Goal: Transaction & Acquisition: Download file/media

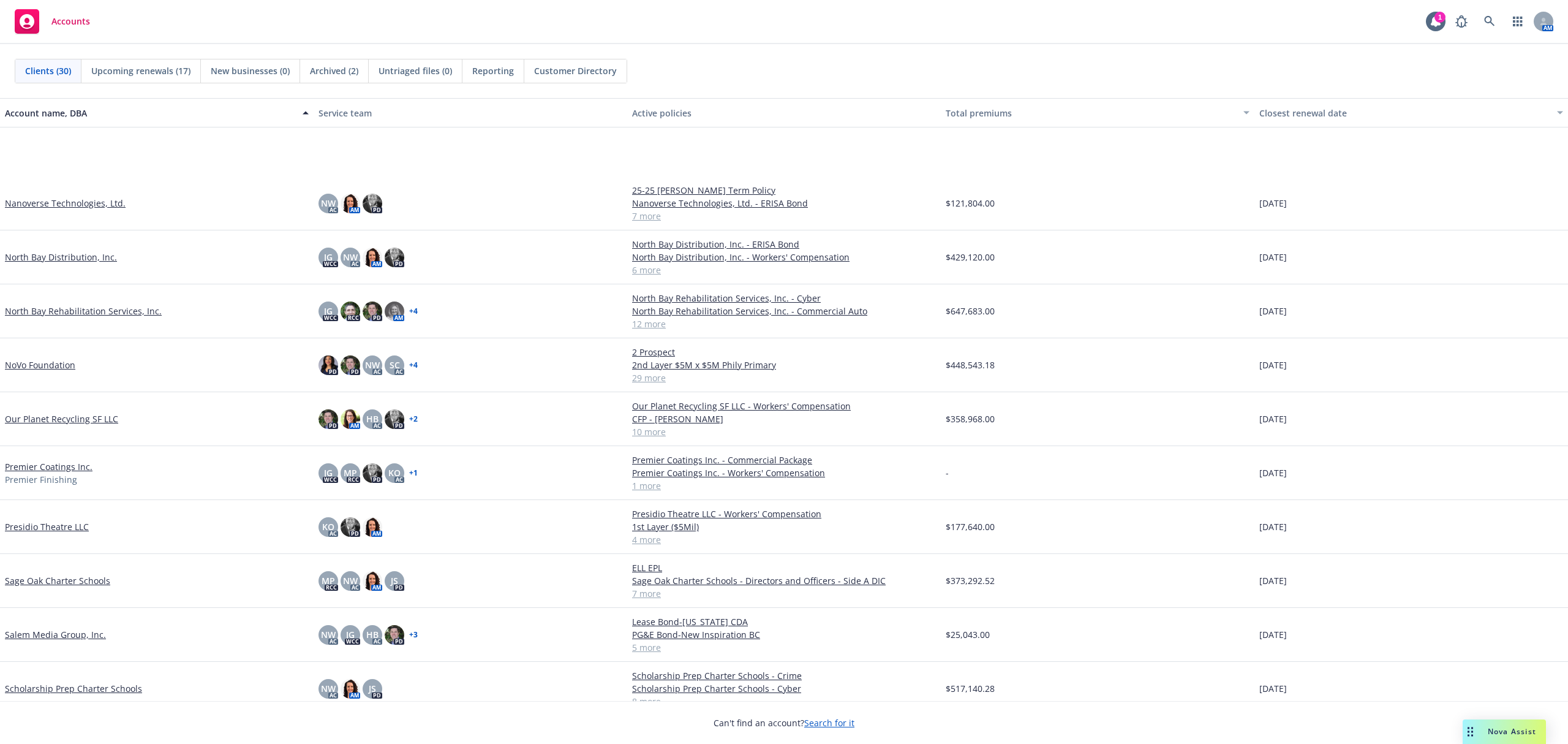
scroll to position [735, 0]
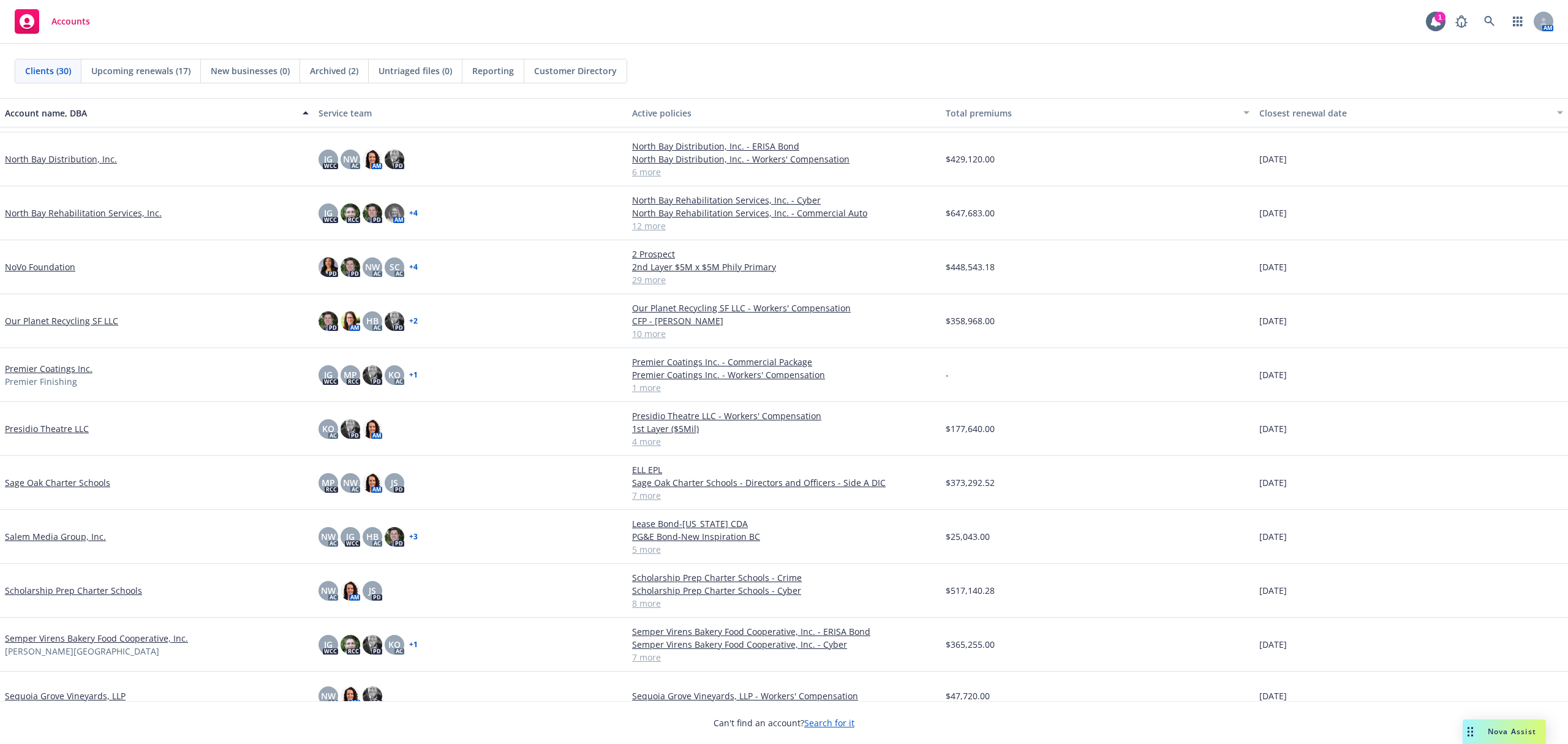
click at [47, 430] on link "Presidio Theatre LLC" at bounding box center [47, 429] width 84 height 13
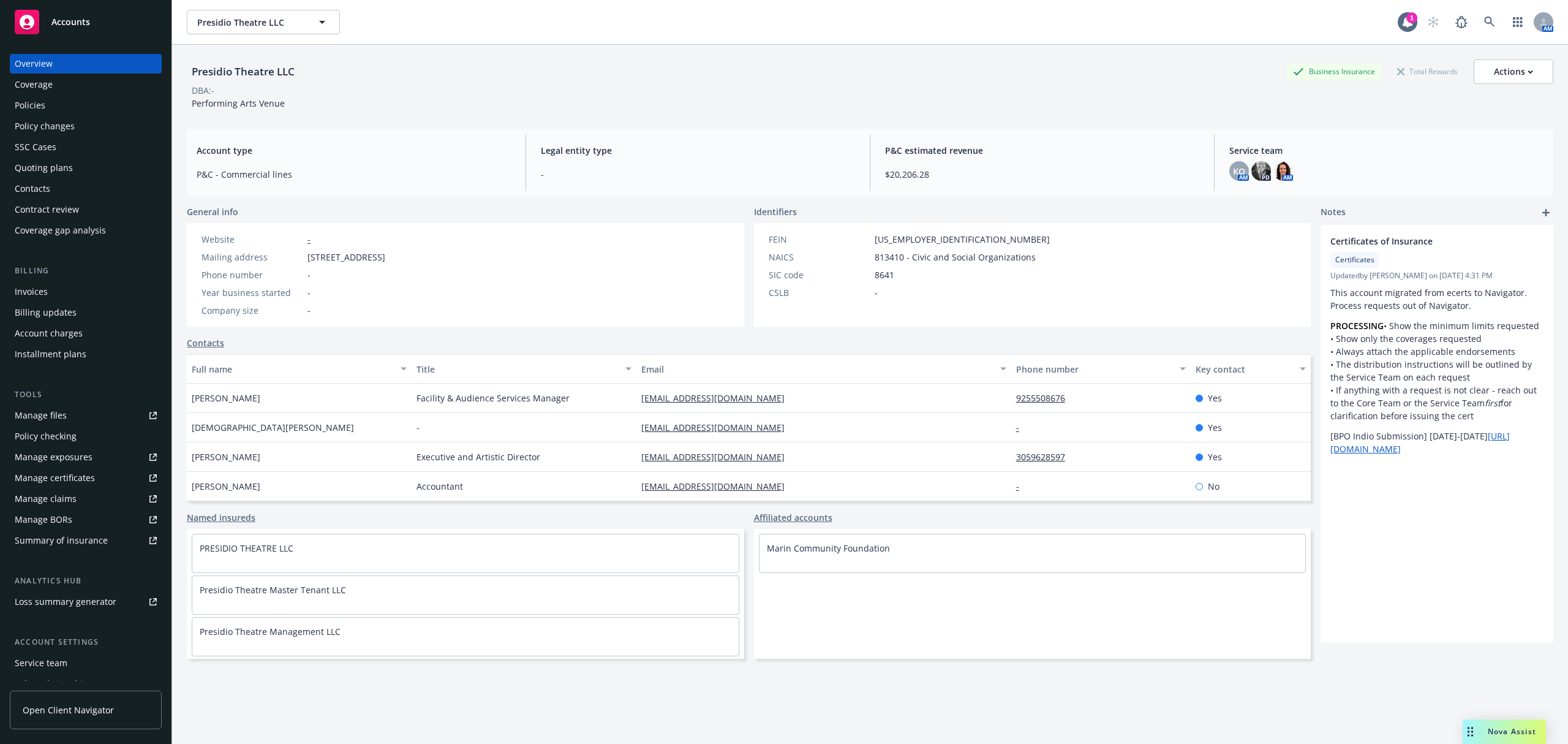
click at [57, 175] on div "Quoting plans" at bounding box center [44, 168] width 58 height 20
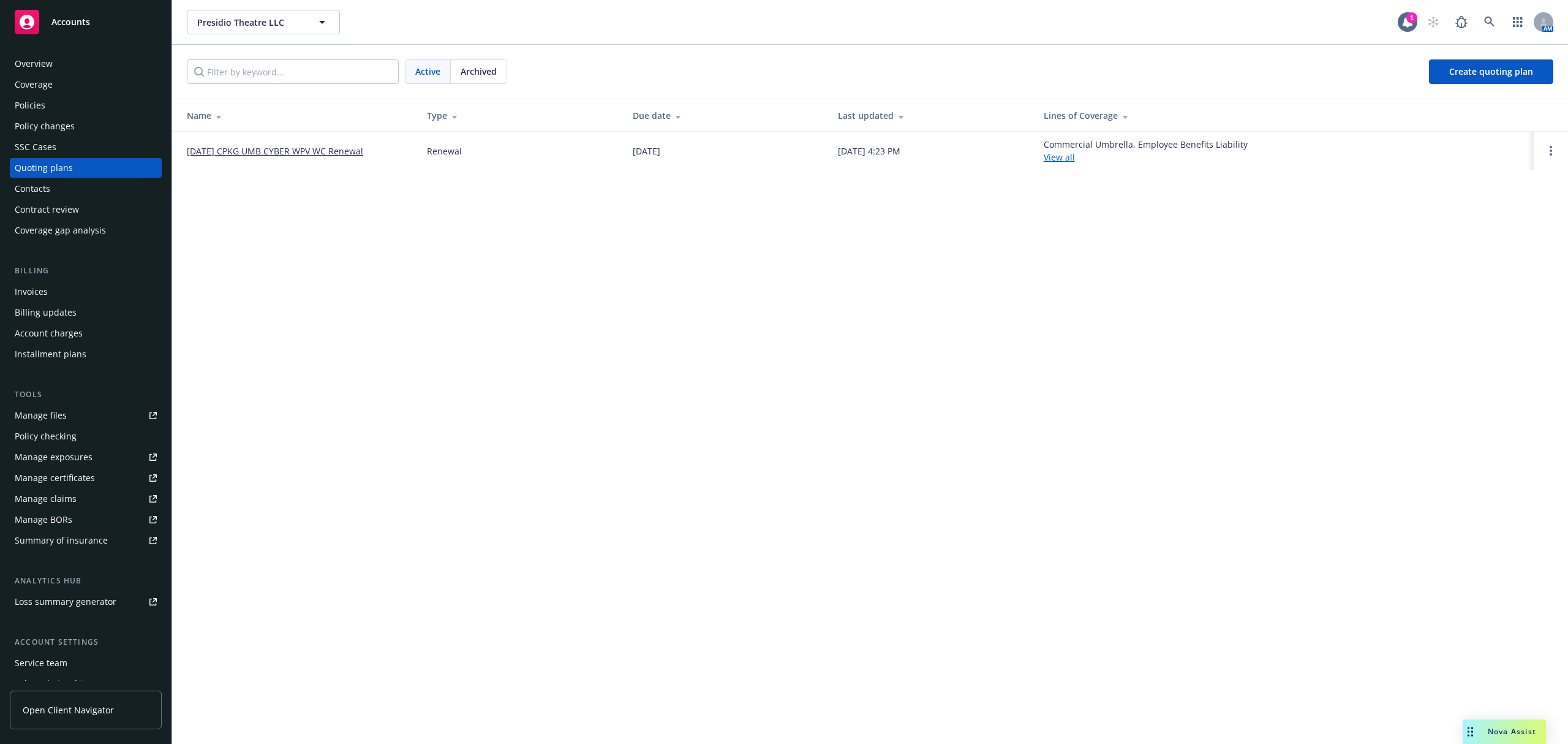
click at [267, 146] on link "[DATE] CPKG UMB CYBER WPV WC Renewal" at bounding box center [275, 152] width 176 height 13
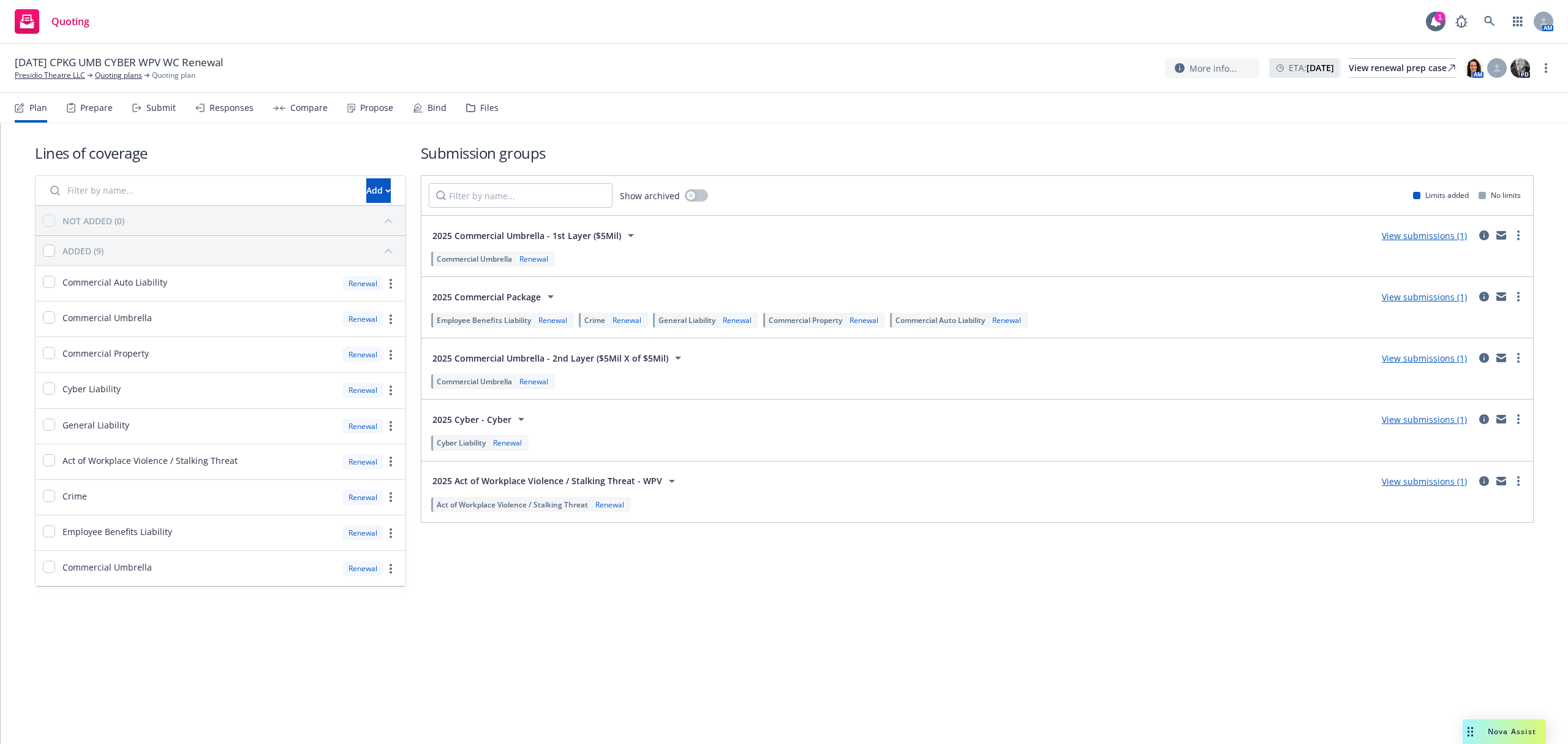
click at [492, 106] on div "Files" at bounding box center [489, 107] width 18 height 9
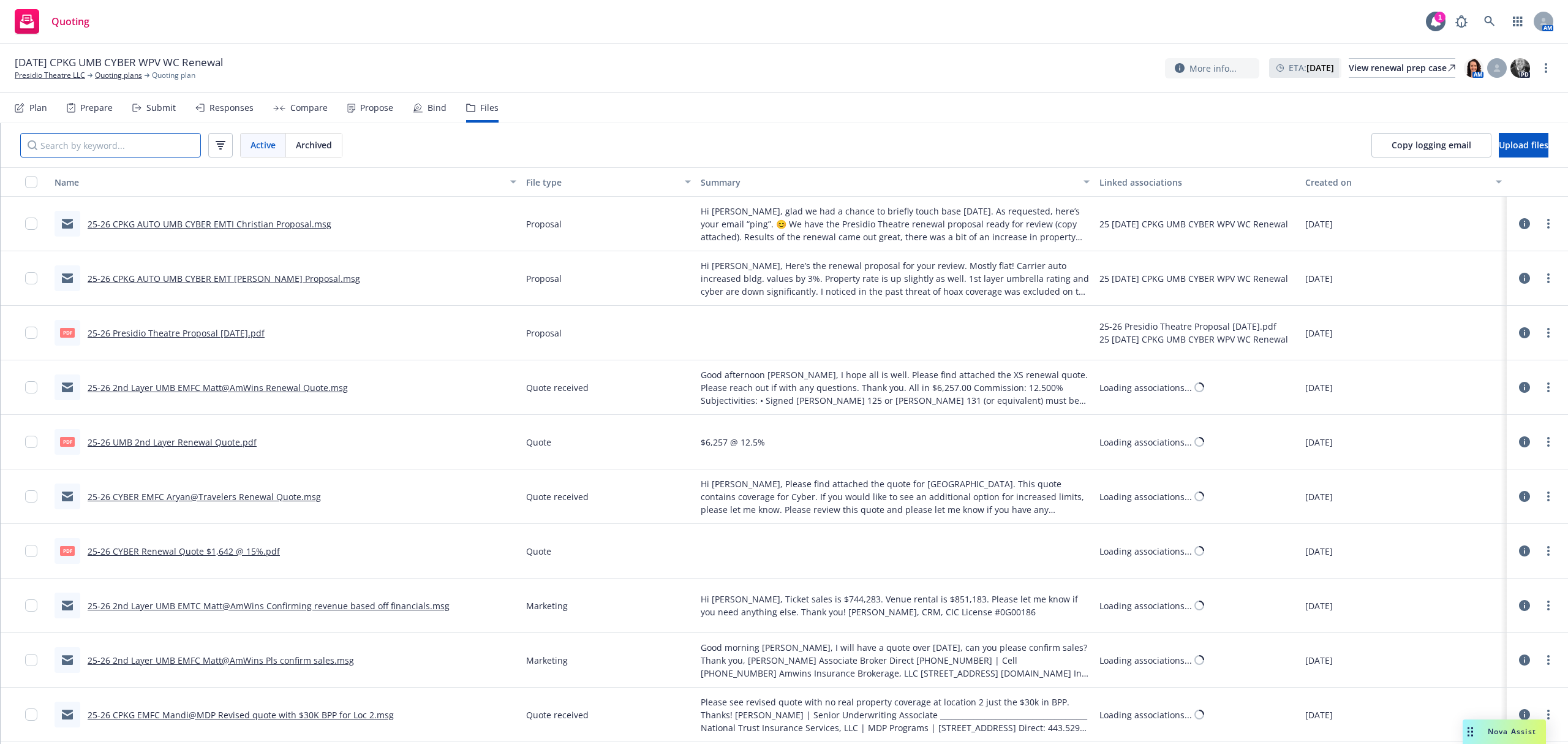
click at [106, 140] on input "Search by keyword..." at bounding box center [111, 146] width 181 height 25
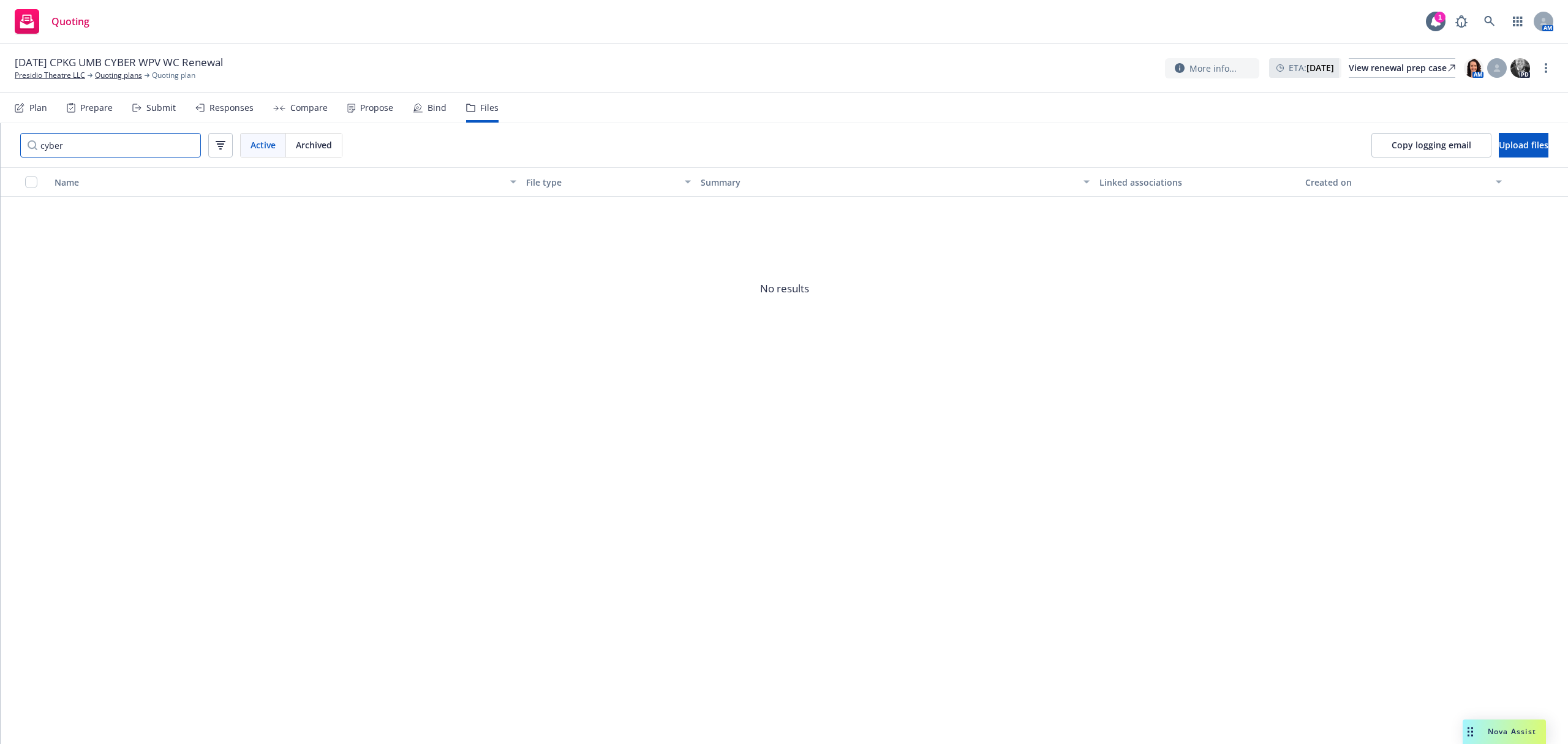
type input "cyber"
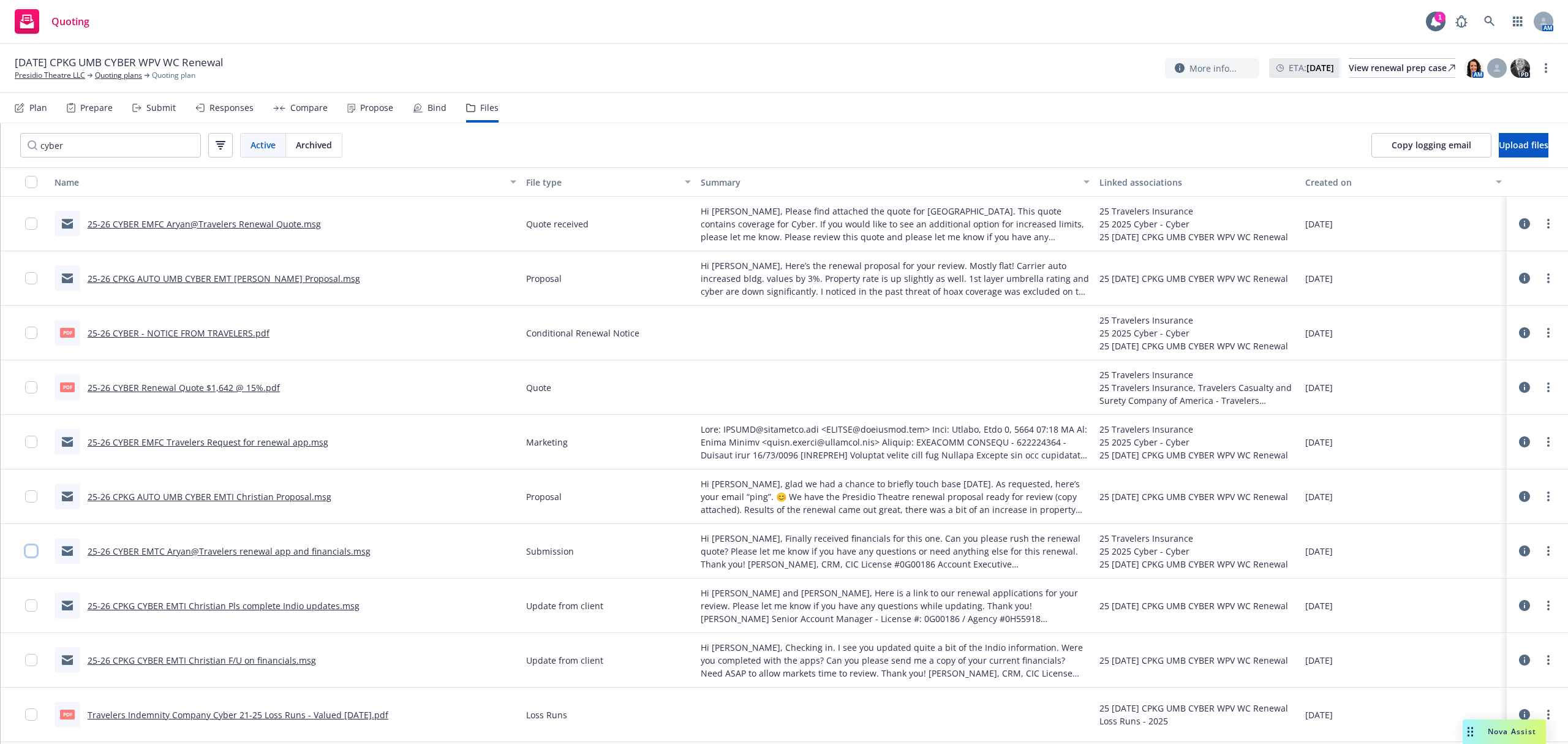
click at [35, 552] on input "checkbox" at bounding box center [31, 551] width 12 height 12
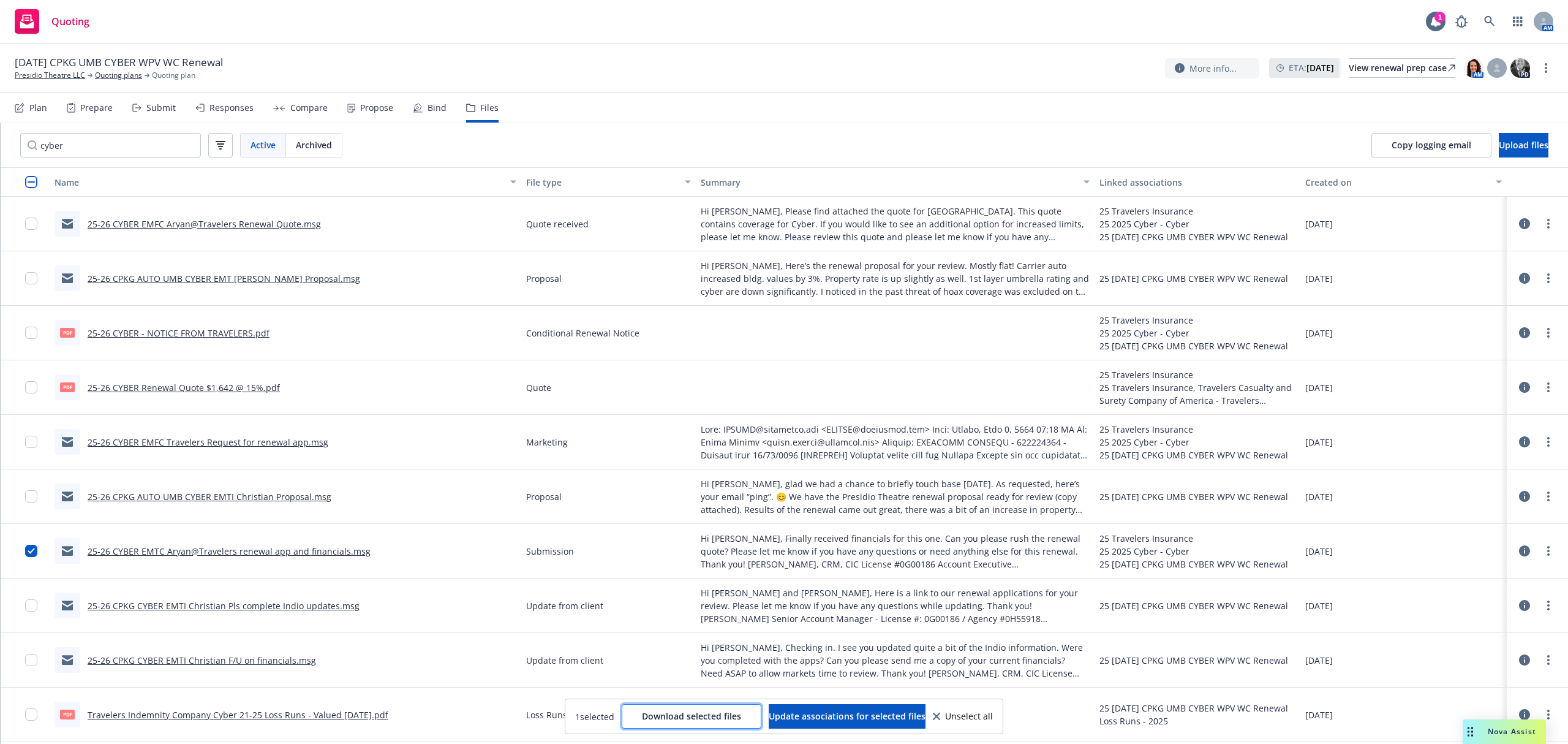
click at [699, 714] on span "Download selected files" at bounding box center [692, 716] width 99 height 12
click at [185, 144] on input "cyber" at bounding box center [111, 146] width 181 height 25
